Goal: Navigation & Orientation: Understand site structure

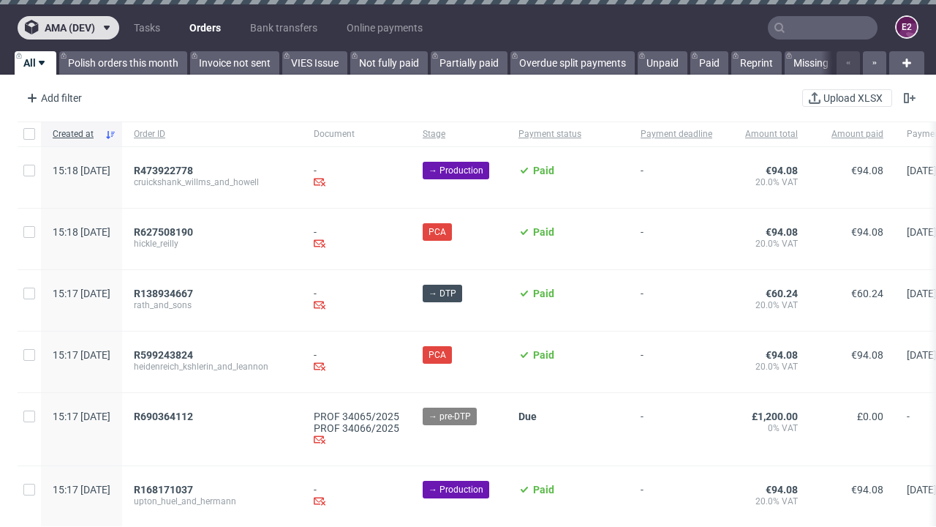
click at [68, 28] on span "ama (dev)" at bounding box center [70, 28] width 50 height 10
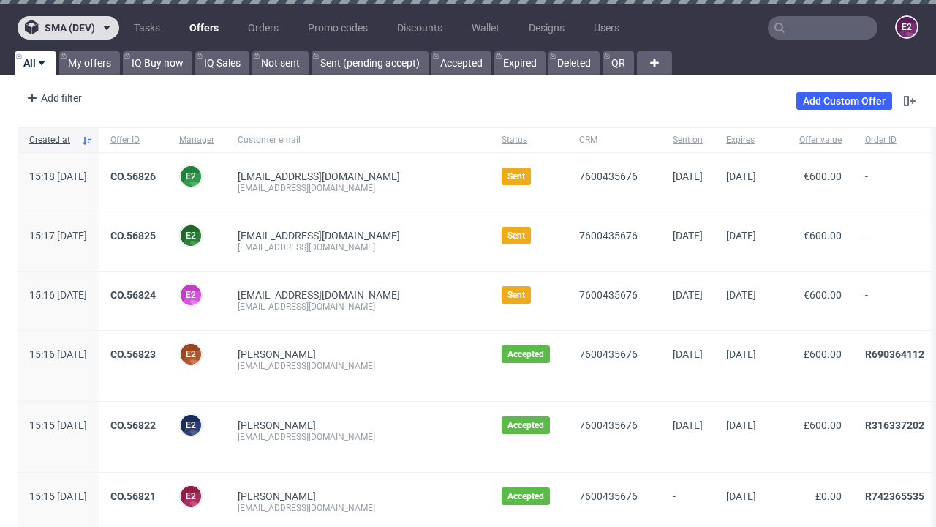
click at [68, 28] on span "sma (dev)" at bounding box center [70, 28] width 50 height 10
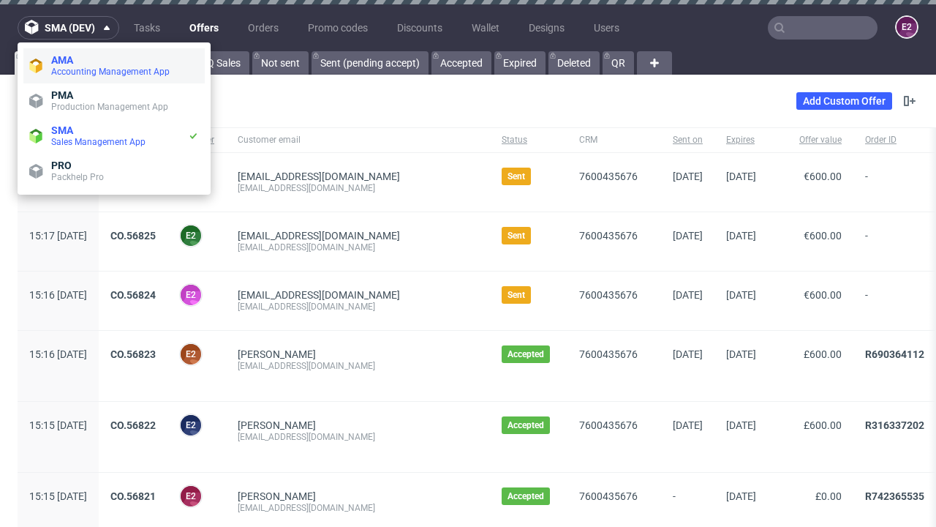
click at [114, 66] on span "Accounting Management App" at bounding box center [125, 72] width 148 height 12
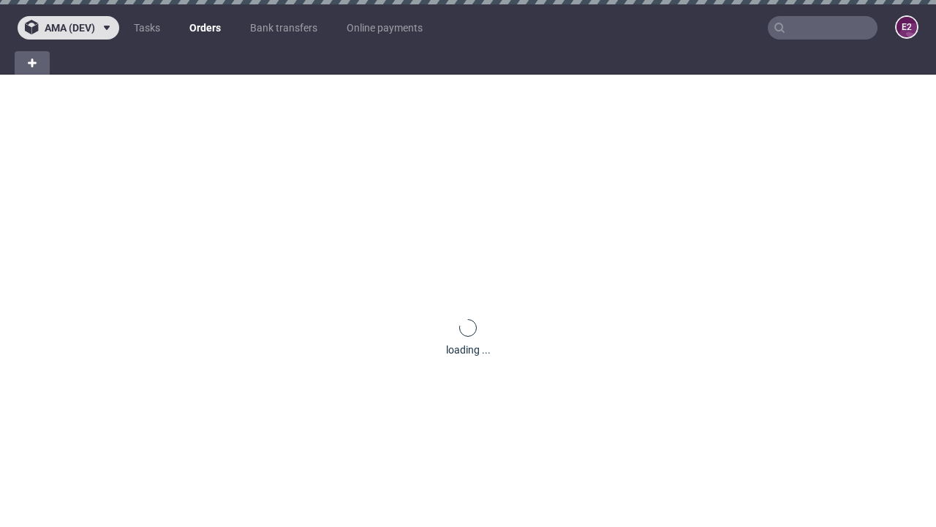
click at [68, 28] on span "ama (dev)" at bounding box center [70, 28] width 50 height 10
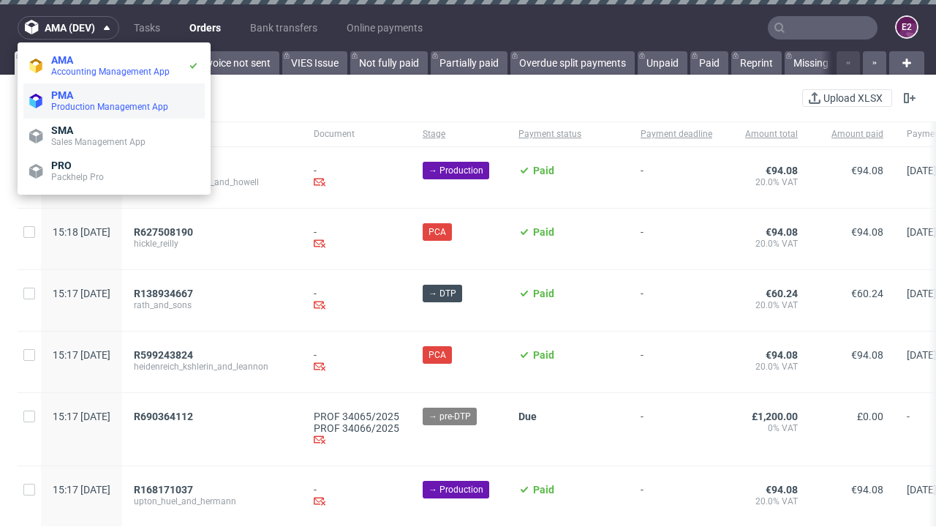
click at [114, 101] on span "Production Management App" at bounding box center [125, 107] width 148 height 12
